Goal: Find specific page/section: Find specific page/section

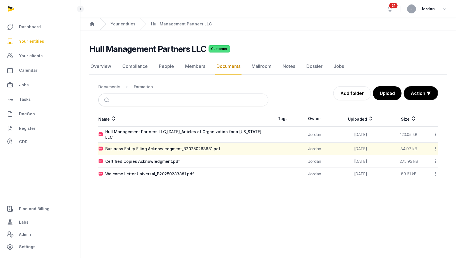
click at [129, 23] on link "Your entities" at bounding box center [123, 24] width 25 height 6
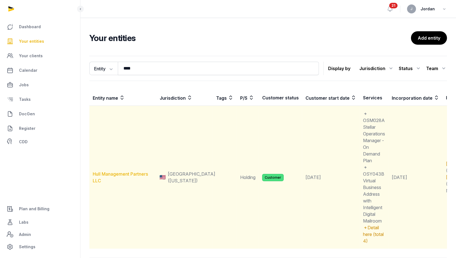
click at [117, 172] on link "Hull Management Partners LLC" at bounding box center [120, 177] width 55 height 12
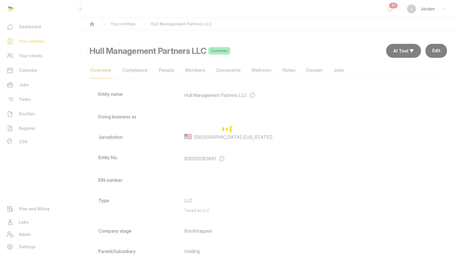
click at [188, 70] on div "Loading" at bounding box center [228, 129] width 456 height 258
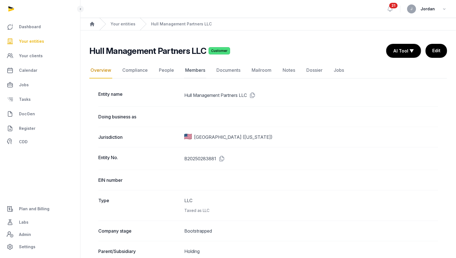
click at [189, 69] on link "Members" at bounding box center [195, 70] width 22 height 16
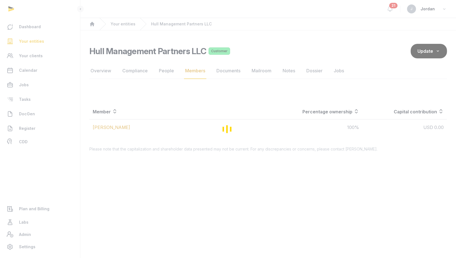
click at [165, 71] on div "Loading" at bounding box center [228, 129] width 456 height 258
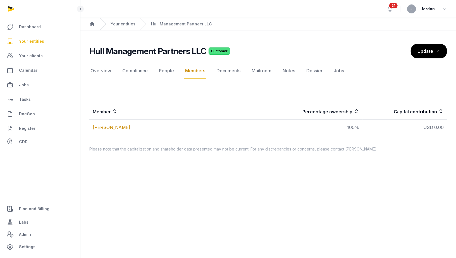
click at [165, 71] on link "People" at bounding box center [166, 71] width 17 height 16
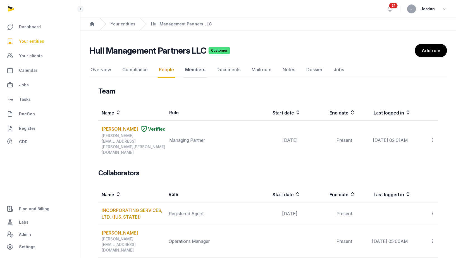
click at [200, 71] on link "Members" at bounding box center [195, 70] width 22 height 16
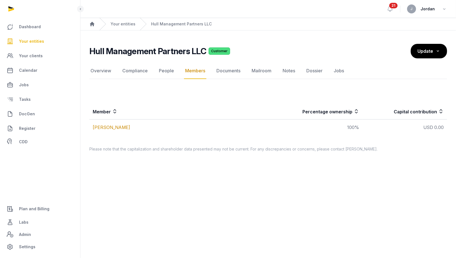
drag, startPoint x: 339, startPoint y: 127, endPoint x: 342, endPoint y: 127, distance: 3.4
click at [342, 127] on td "100%" at bounding box center [316, 128] width 94 height 16
drag, startPoint x: 293, startPoint y: 113, endPoint x: 353, endPoint y: 115, distance: 59.6
click at [353, 115] on th "Percentage ownership" at bounding box center [316, 112] width 94 height 16
copy th "Percentage ownership"
